Goal: Task Accomplishment & Management: Complete application form

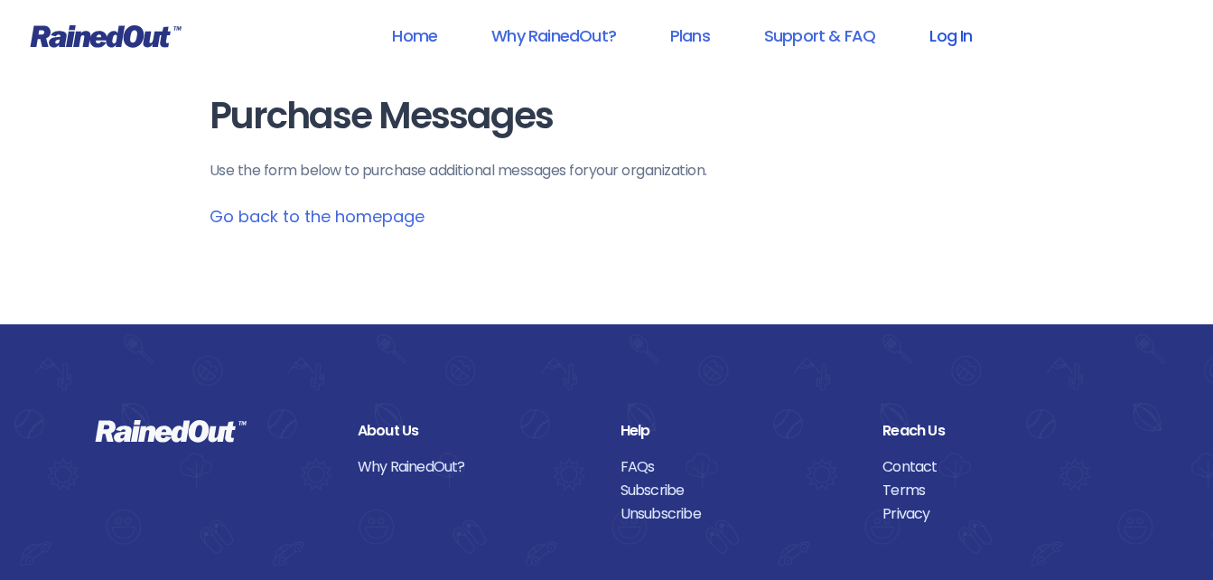
click at [952, 30] on link "Log In" at bounding box center [950, 35] width 89 height 41
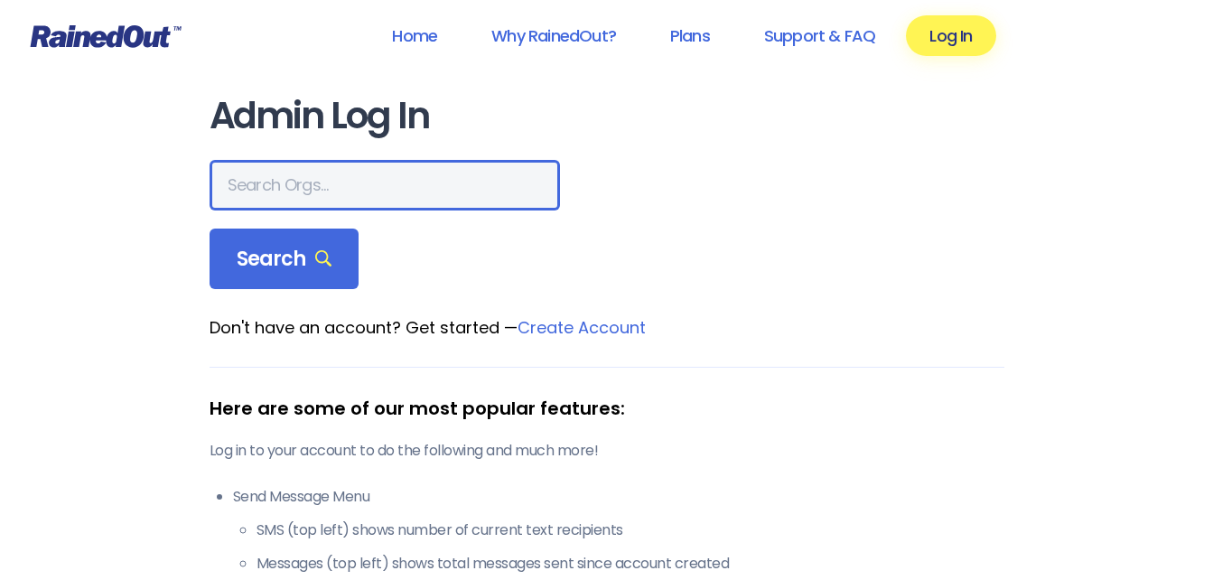
click at [303, 184] on input "text" at bounding box center [384, 185] width 350 height 51
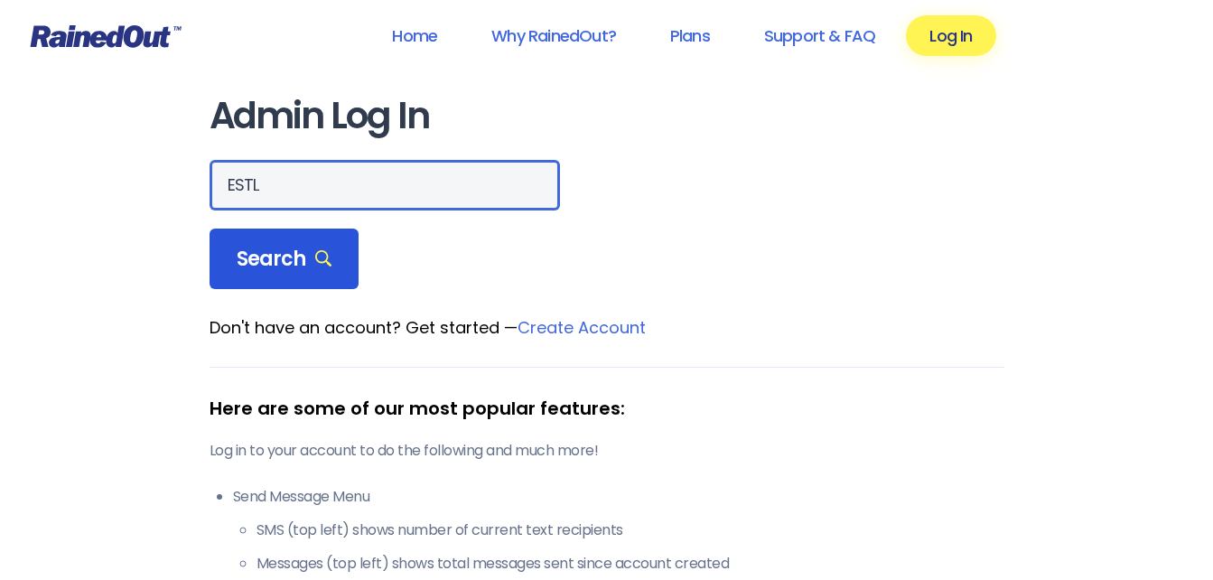
type input "ESTL"
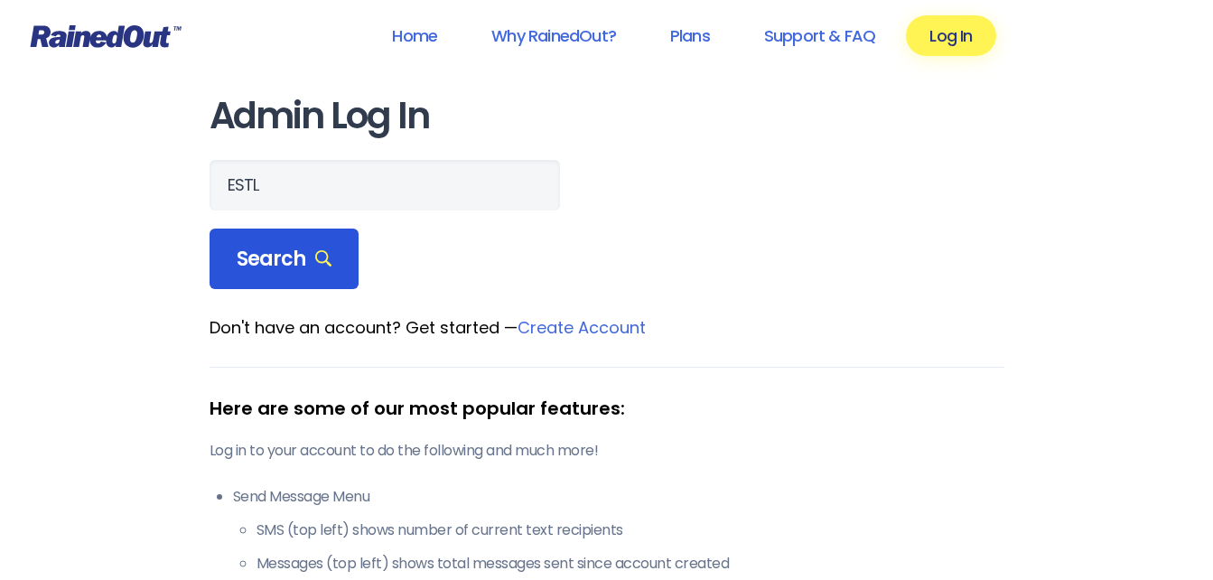
click at [282, 246] on span "Search" at bounding box center [285, 258] width 96 height 25
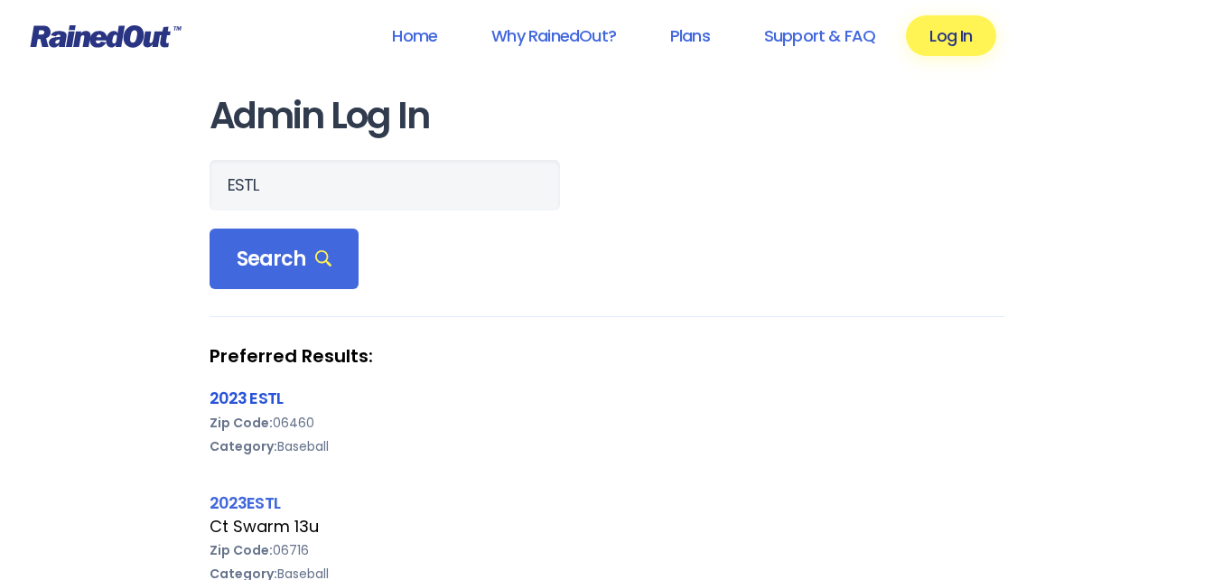
click at [222, 395] on link "2023 ESTL" at bounding box center [246, 397] width 74 height 23
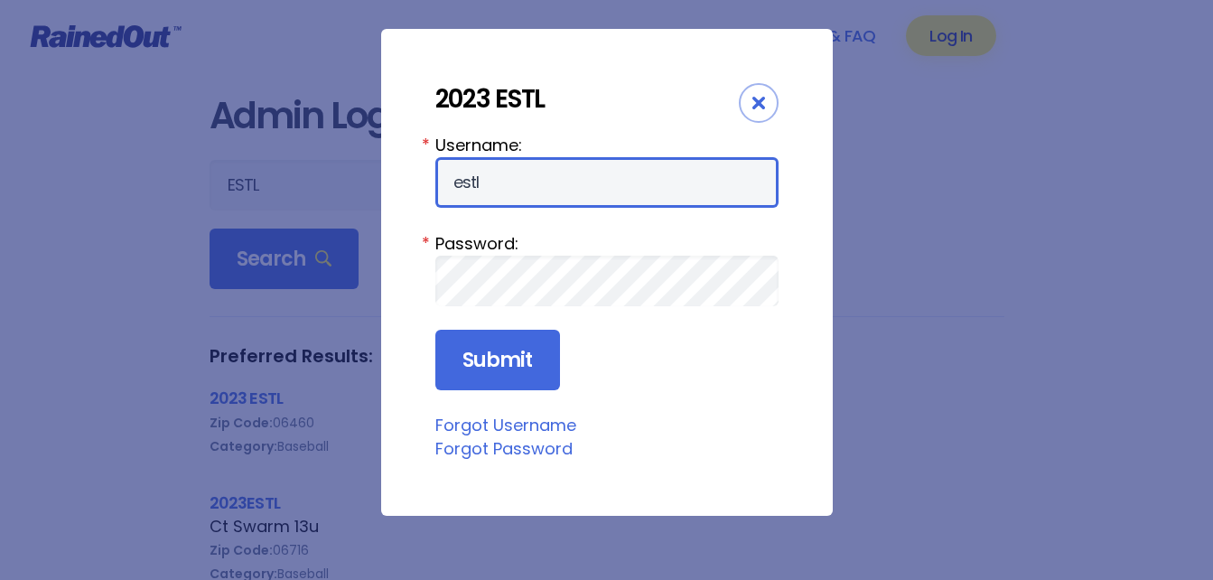
click at [452, 173] on input "estl" at bounding box center [606, 182] width 343 height 51
type input "23estl"
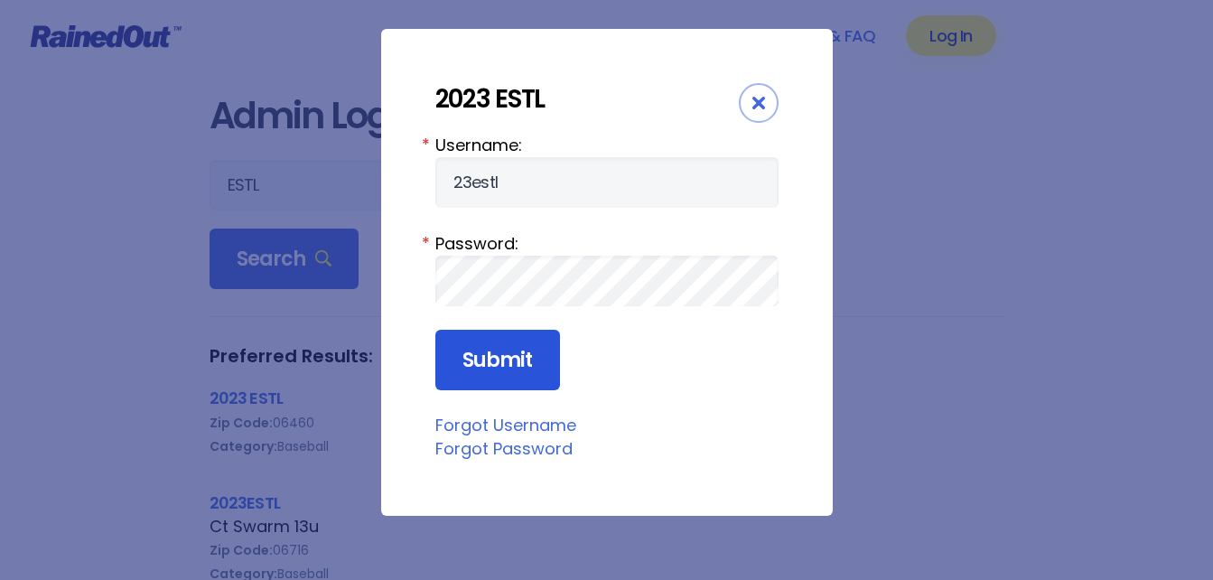
click at [499, 355] on input "Submit" at bounding box center [497, 360] width 125 height 61
